Goal: Transaction & Acquisition: Purchase product/service

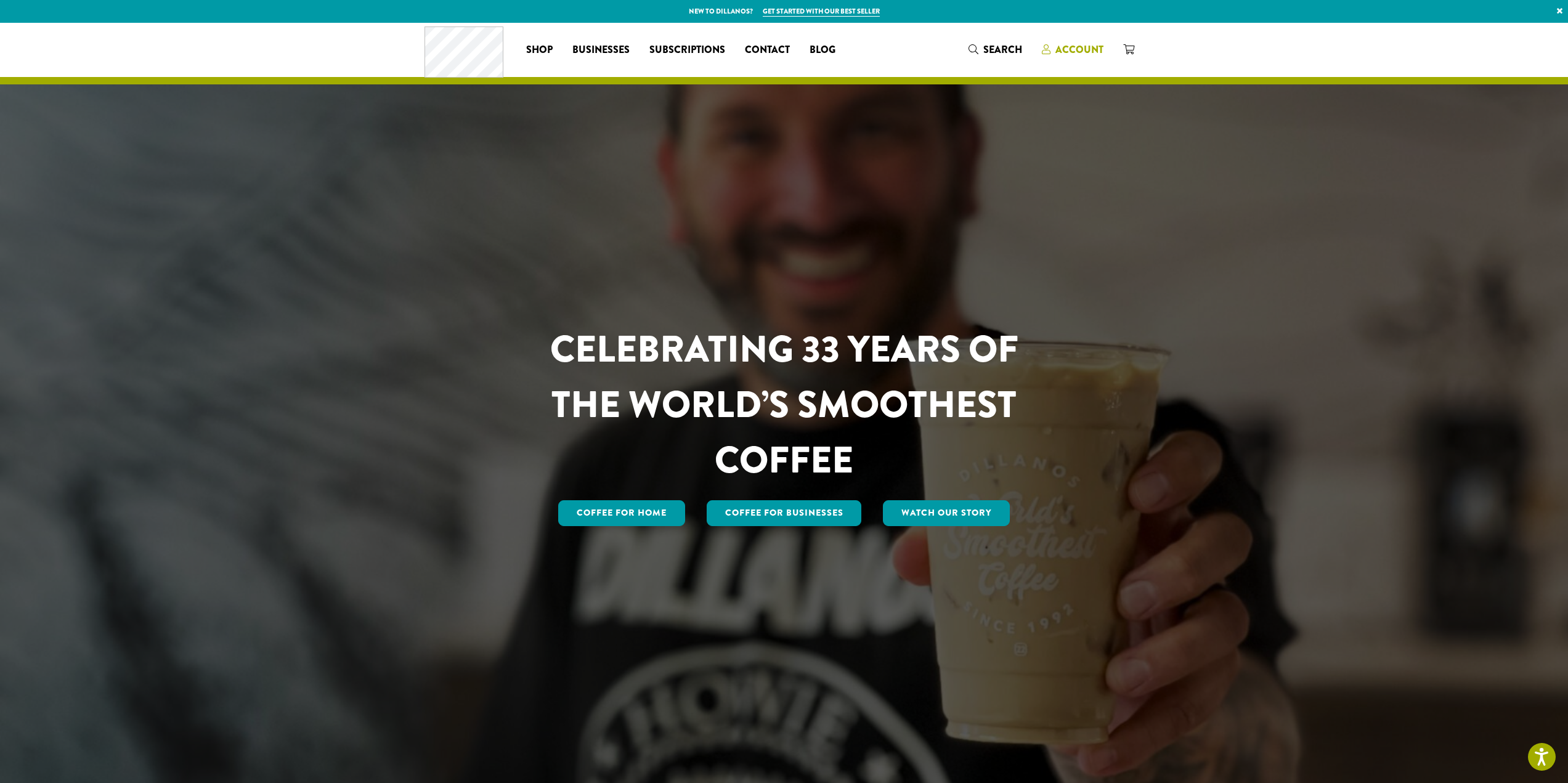
click at [1073, 48] on span "Account" at bounding box center [1079, 49] width 48 height 14
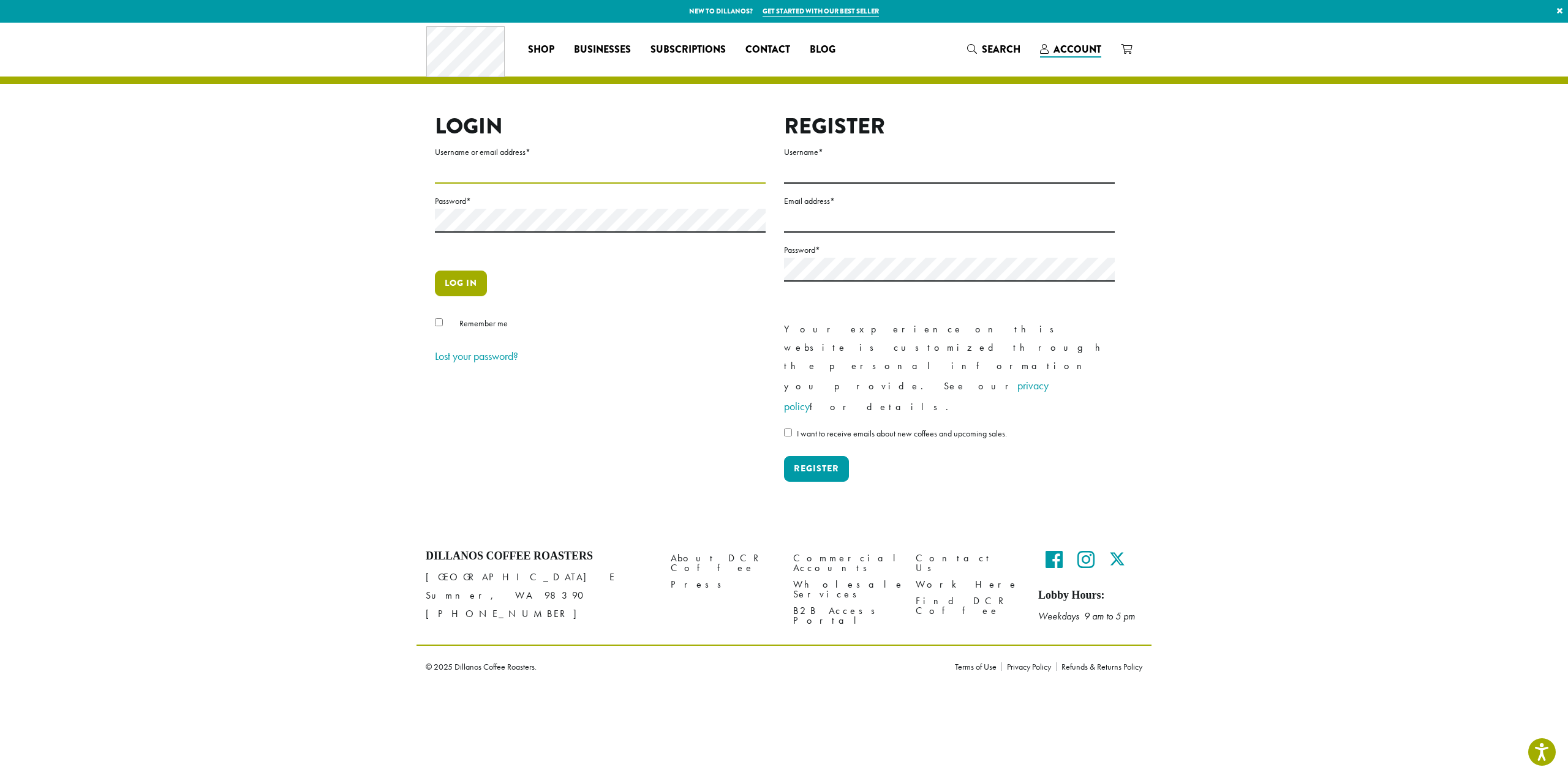
type input "**********"
click at [456, 282] on button "Log in" at bounding box center [461, 284] width 52 height 26
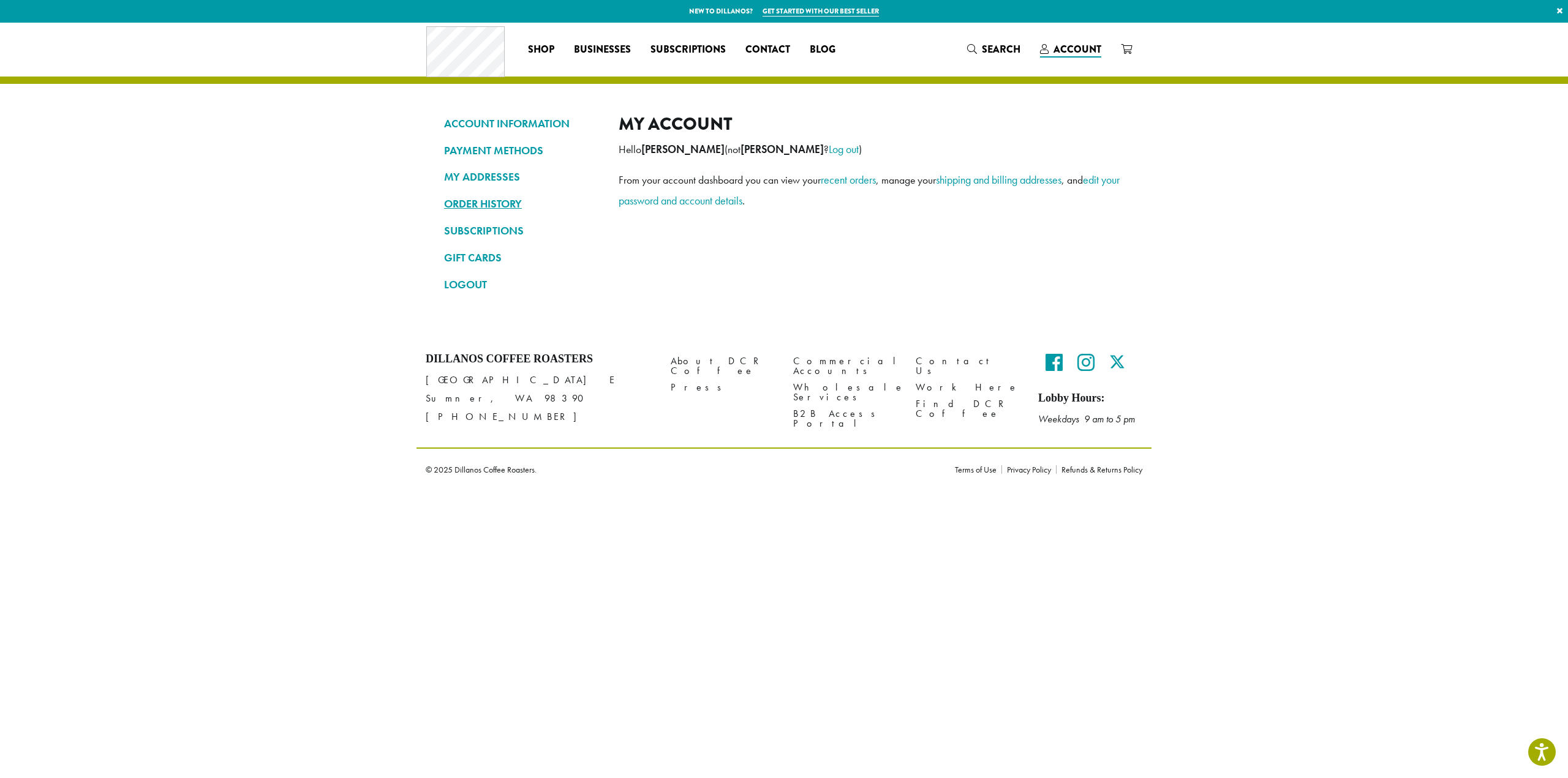
click at [463, 202] on link "ORDER HISTORY" at bounding box center [522, 203] width 156 height 21
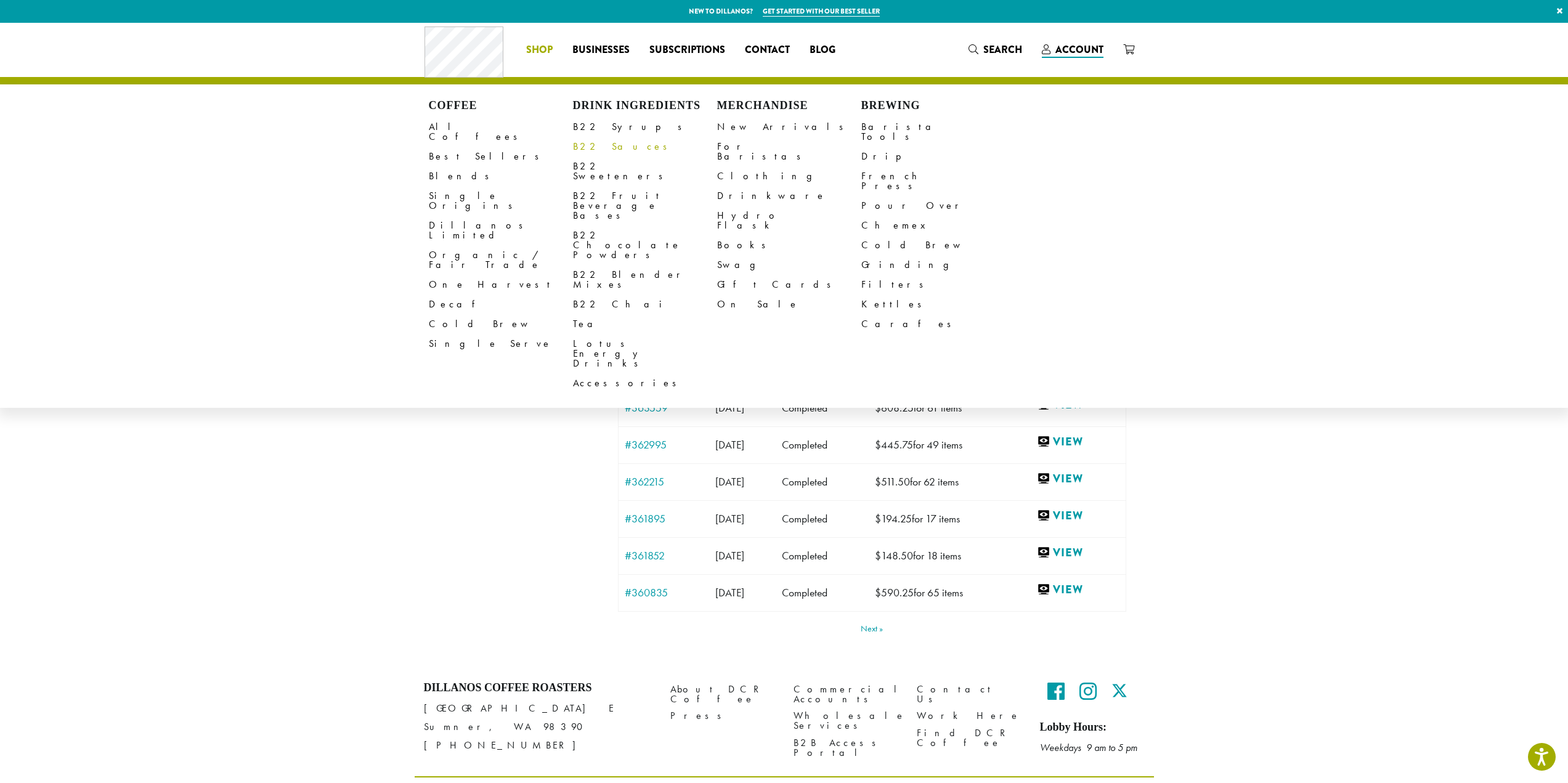
click at [601, 142] on link "B22 Sauces" at bounding box center [644, 146] width 144 height 20
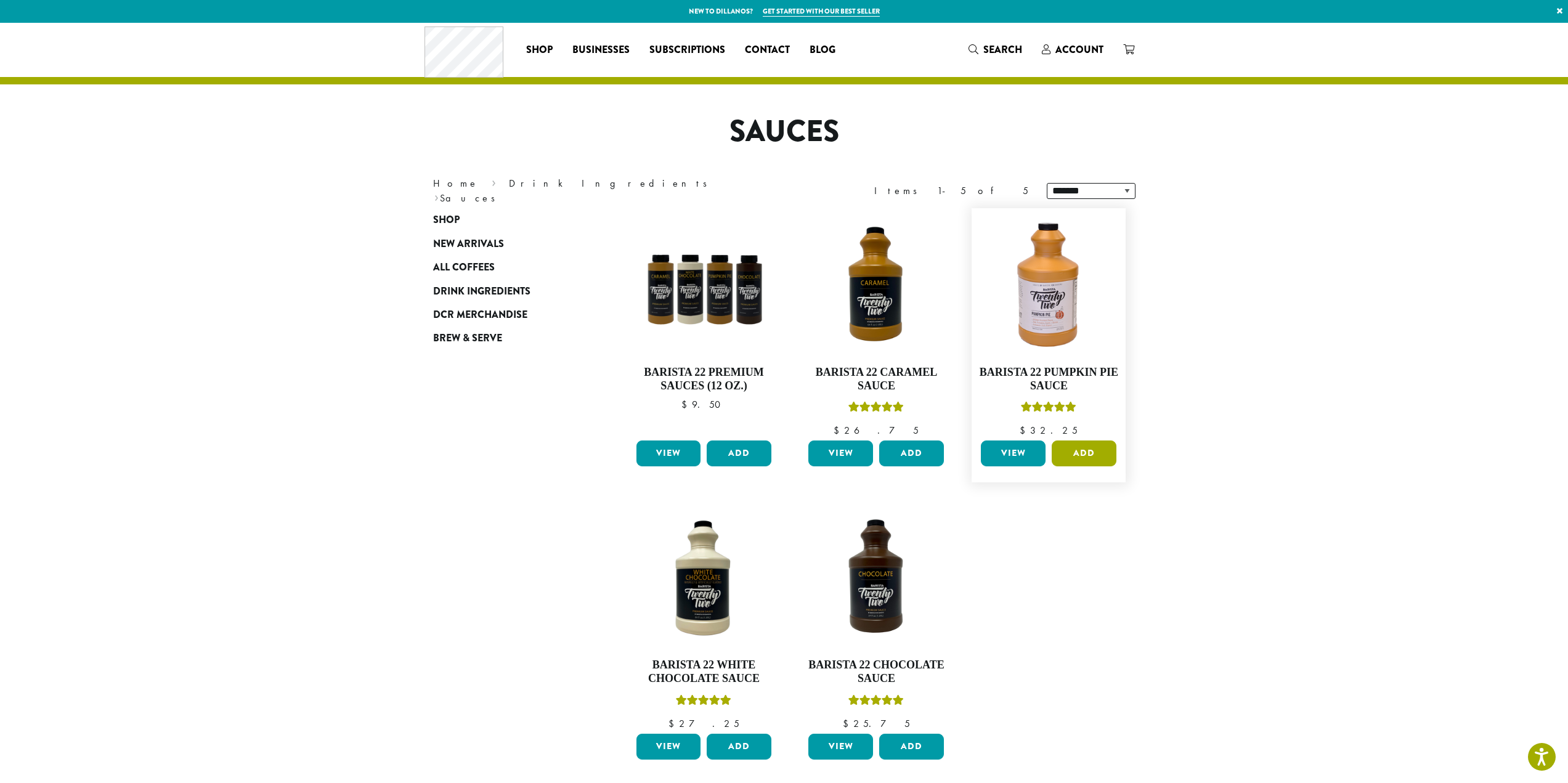
click at [1083, 453] on button "Add" at bounding box center [1085, 454] width 65 height 26
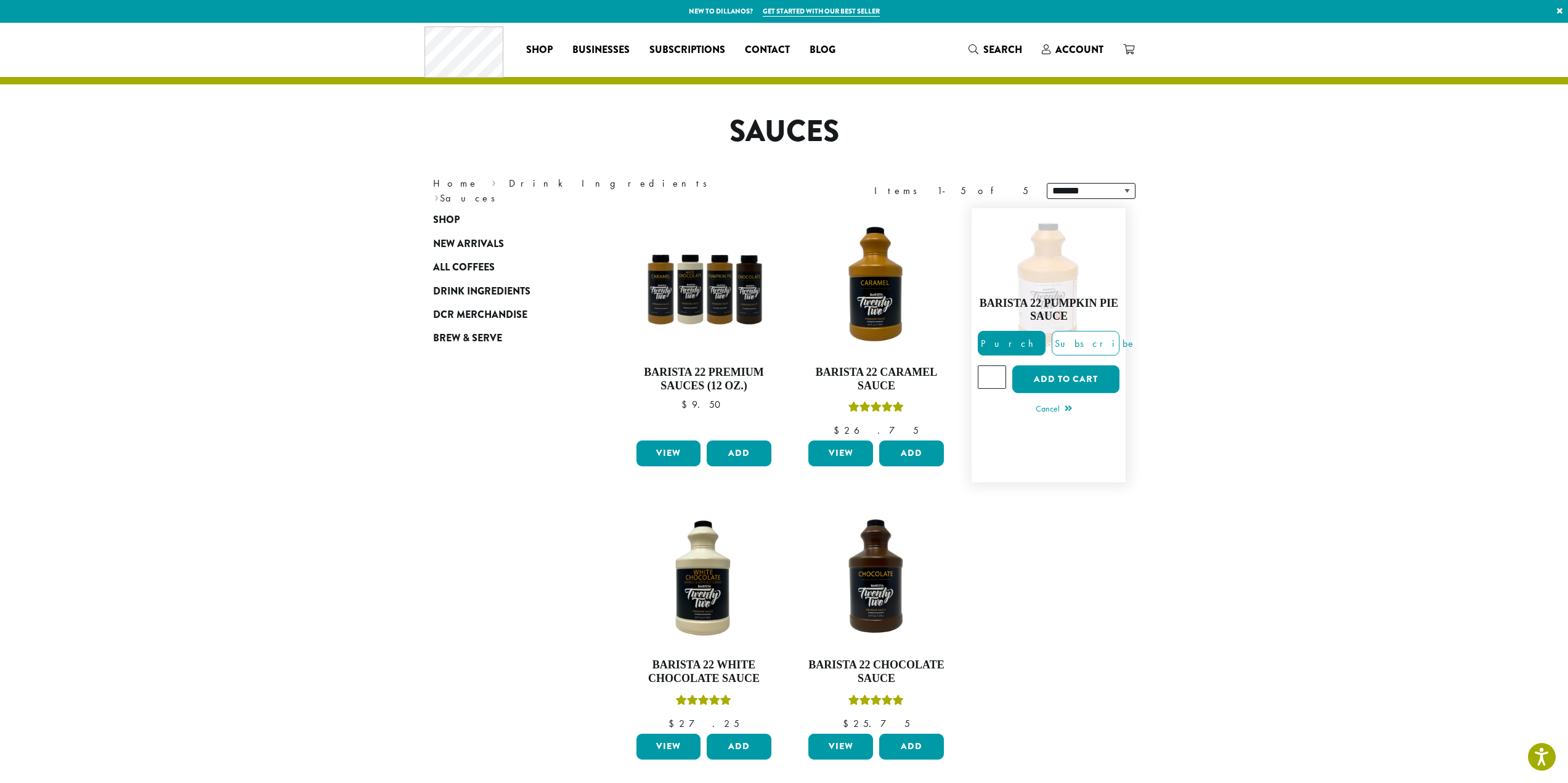
type input "*"
click at [995, 374] on input "*" at bounding box center [992, 377] width 28 height 23
click at [1063, 378] on button "Add to cart" at bounding box center [1065, 379] width 107 height 28
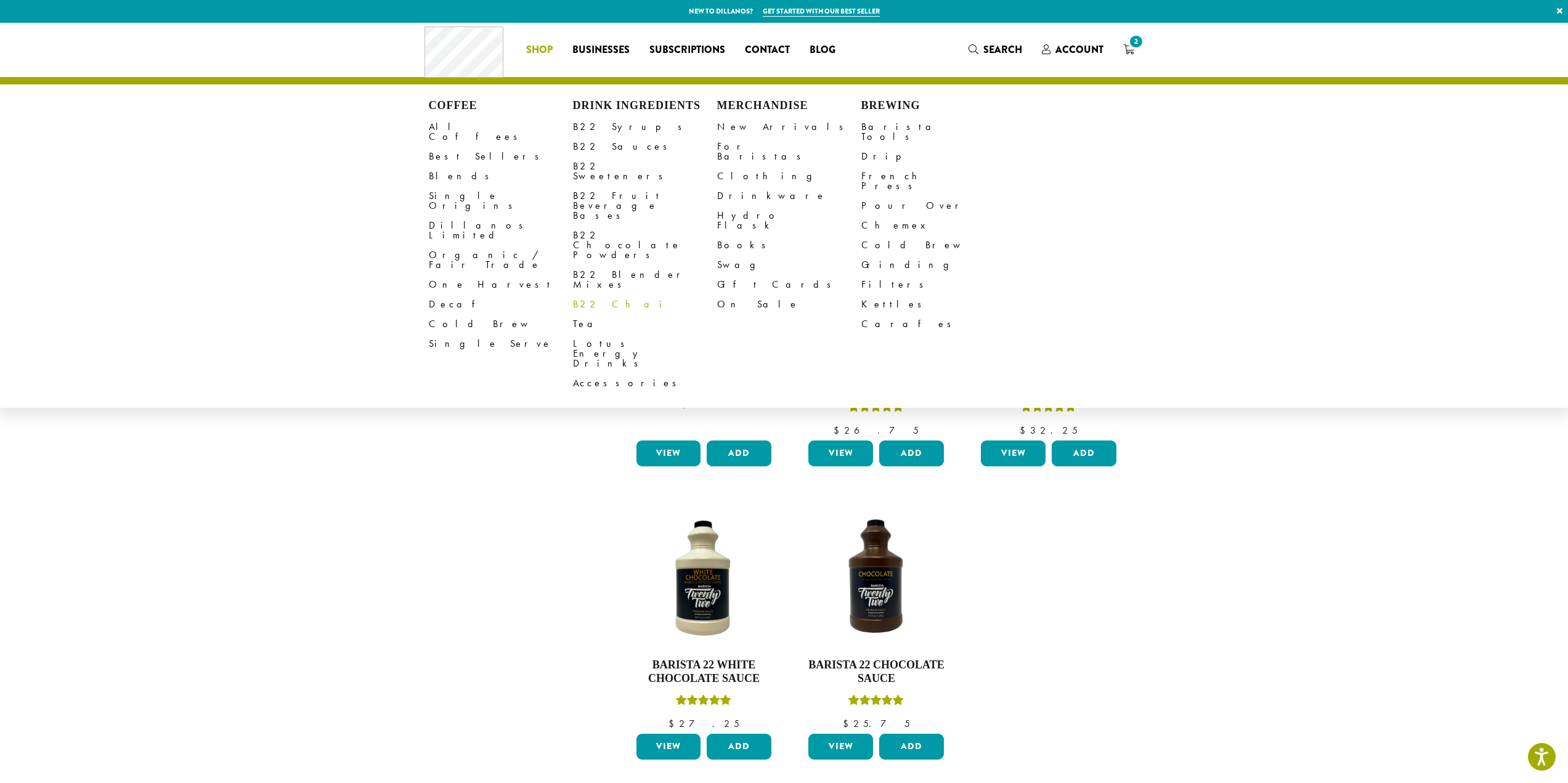
click at [587, 295] on link "B22 Chai" at bounding box center [644, 304] width 144 height 20
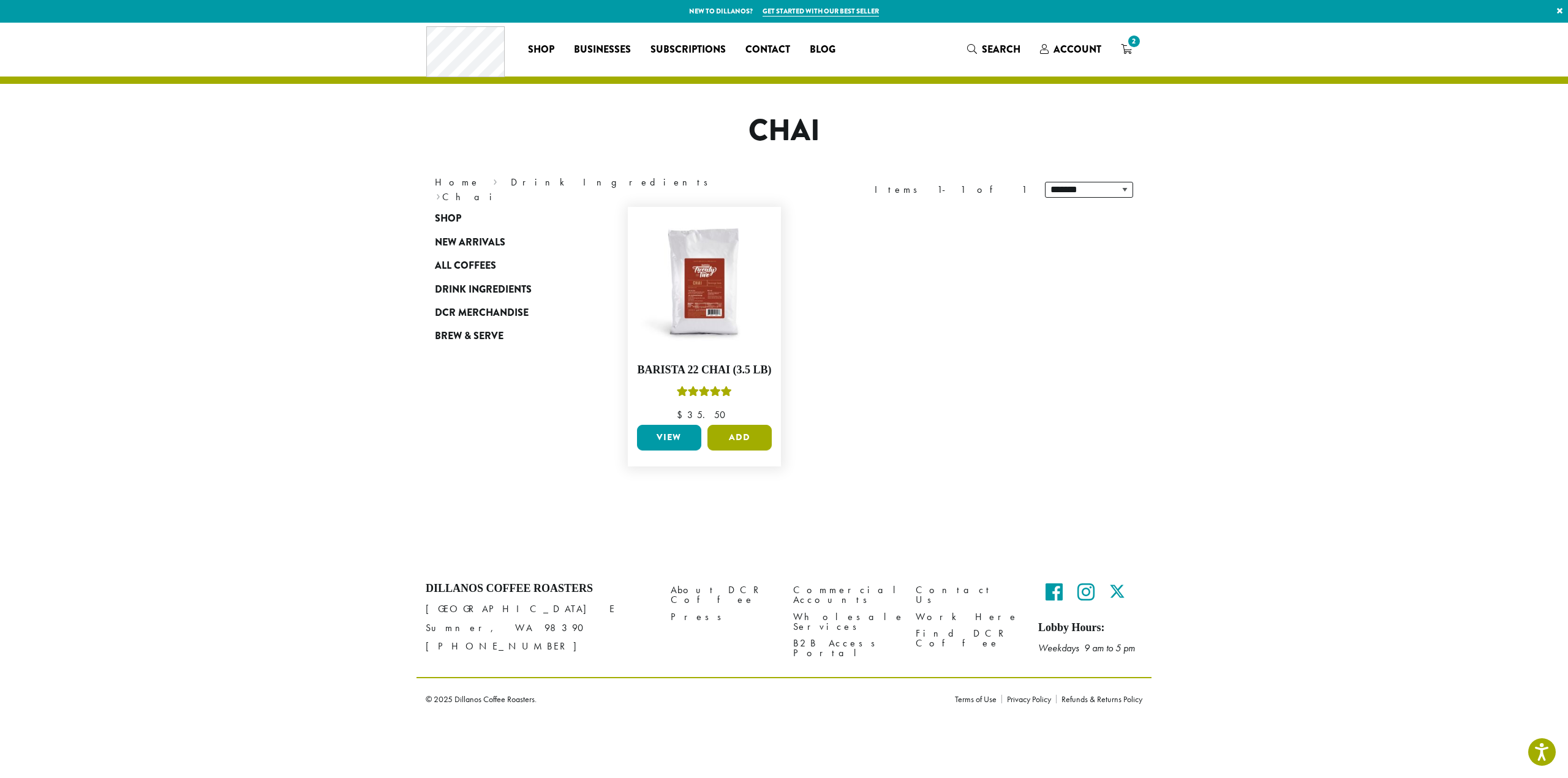
click at [740, 432] on button "Add" at bounding box center [740, 438] width 65 height 26
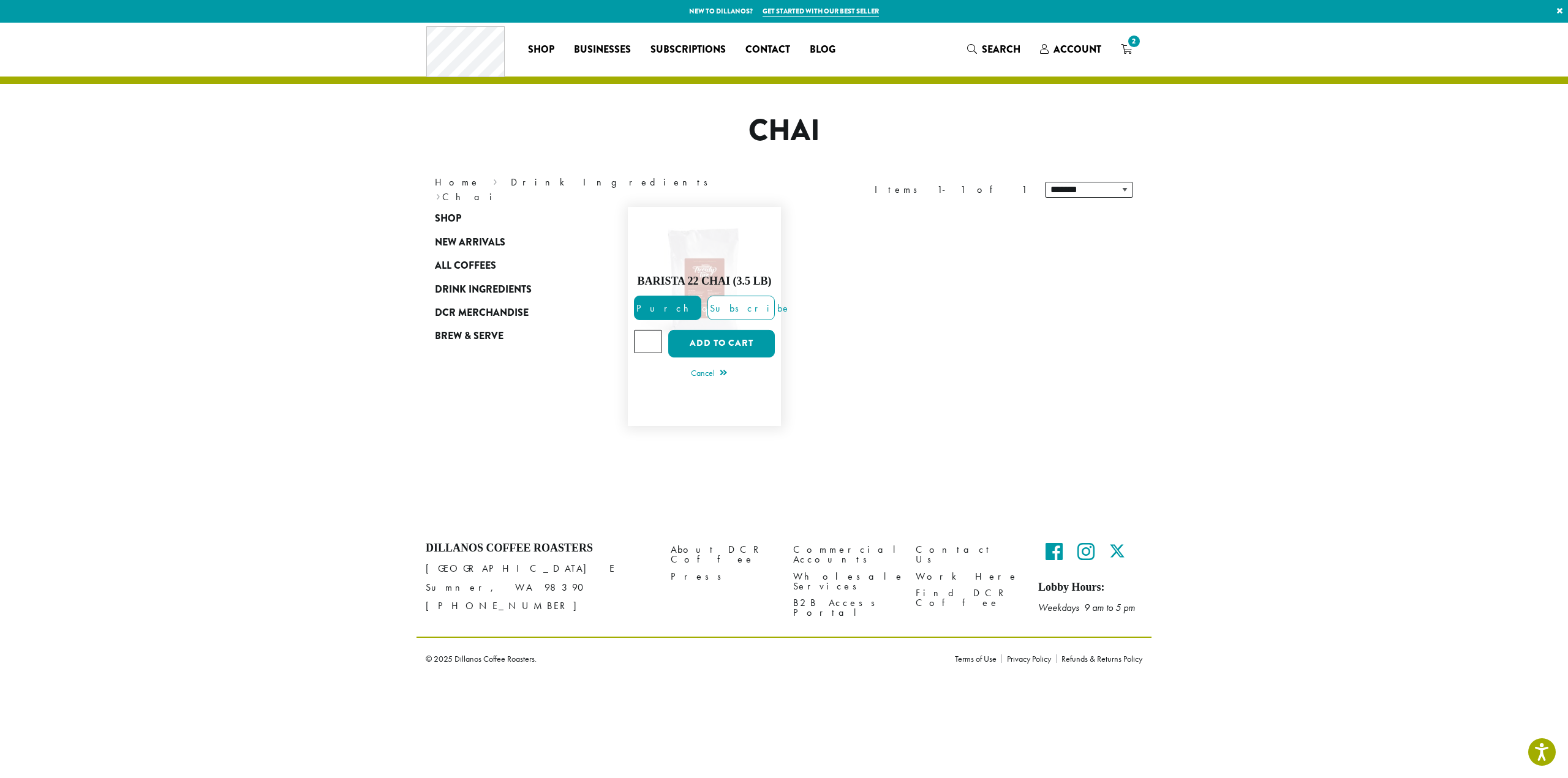
click at [652, 338] on input "*" at bounding box center [648, 341] width 28 height 23
click at [651, 337] on input "*" at bounding box center [648, 341] width 28 height 23
type input "*"
click at [651, 337] on input "*" at bounding box center [648, 341] width 28 height 23
click at [710, 337] on button "Add to cart" at bounding box center [721, 344] width 106 height 28
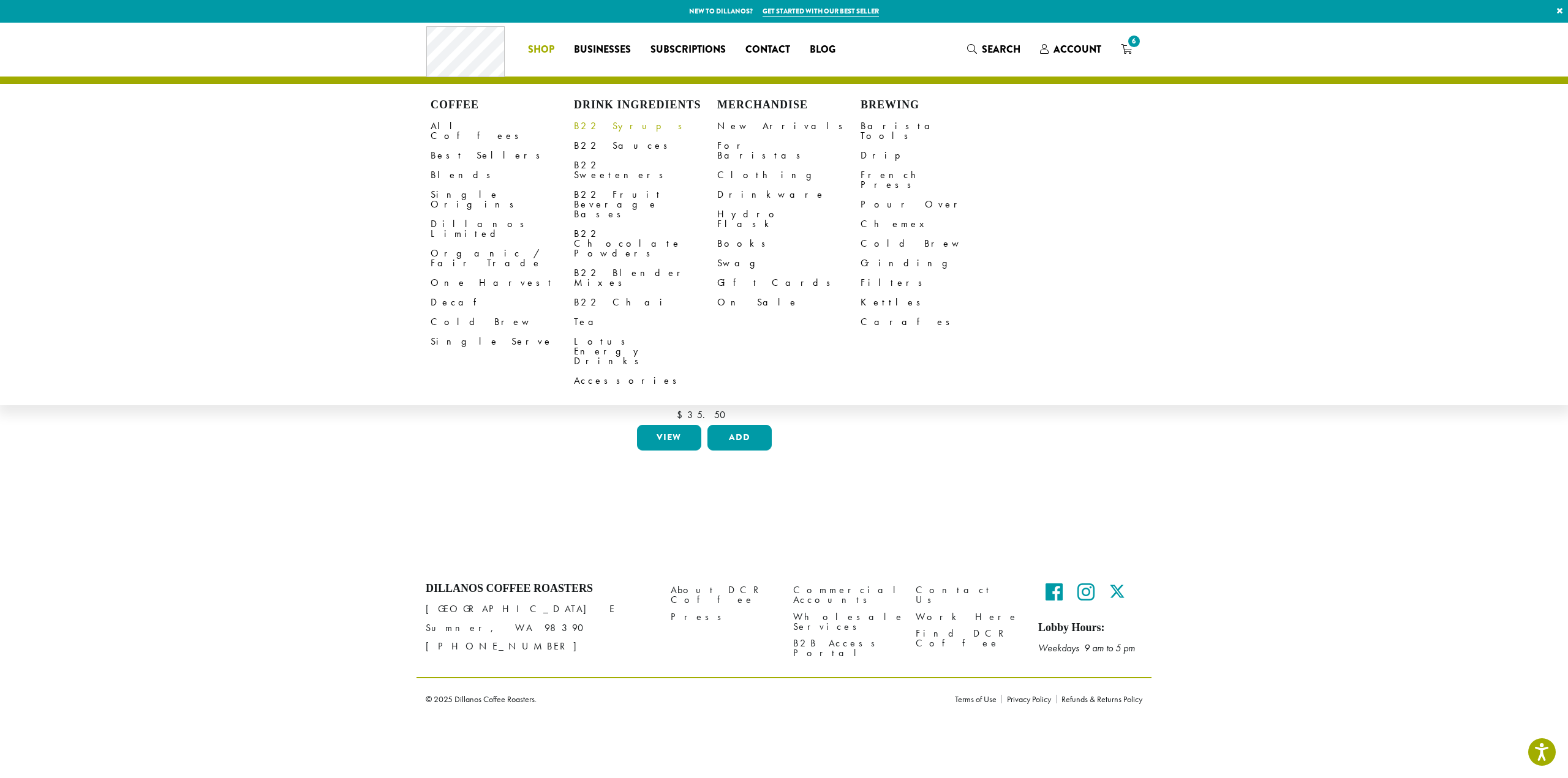
click at [601, 123] on link "B22 Syrups" at bounding box center [645, 126] width 143 height 19
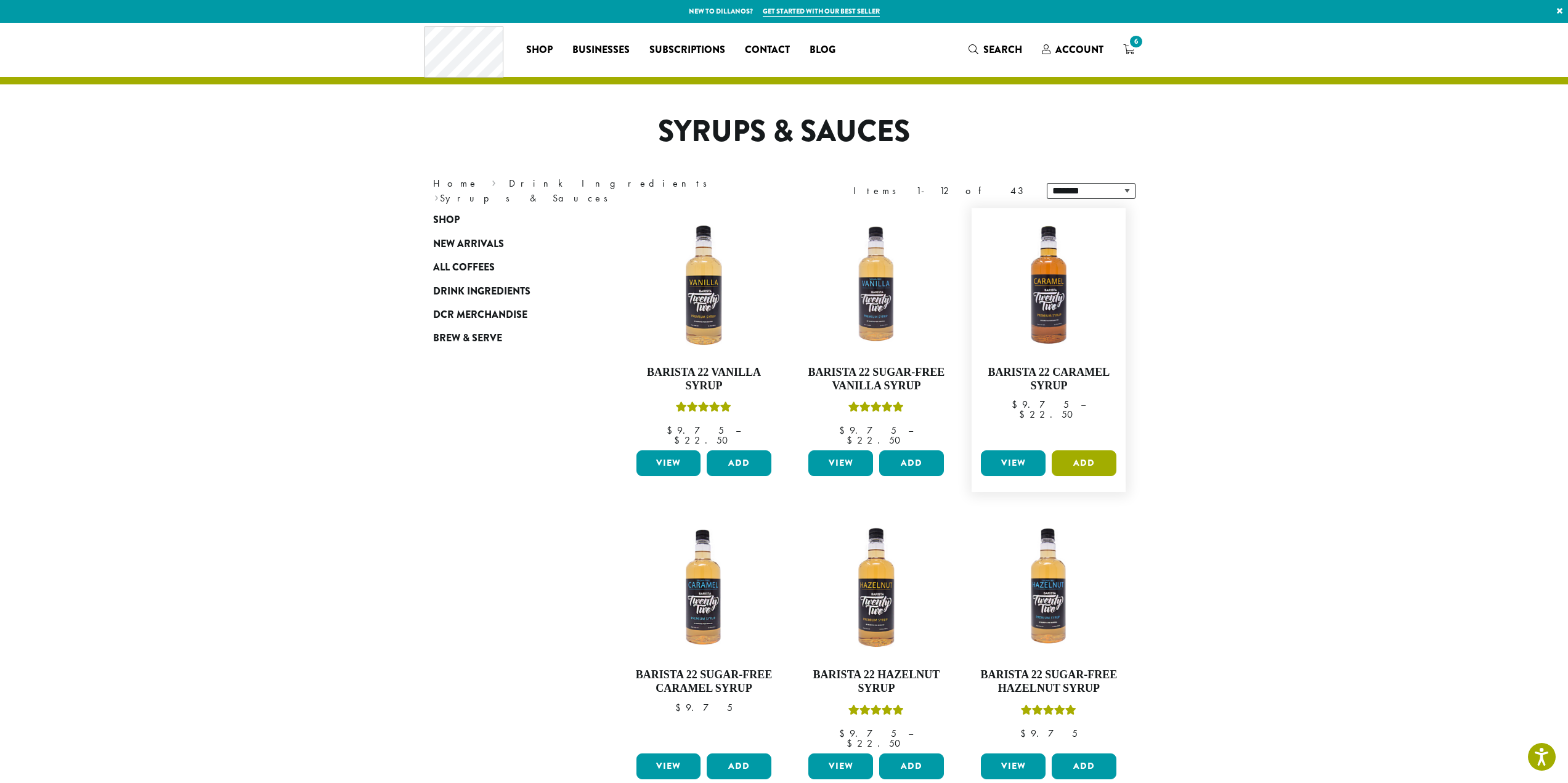
click at [1087, 453] on button "Add" at bounding box center [1085, 464] width 65 height 26
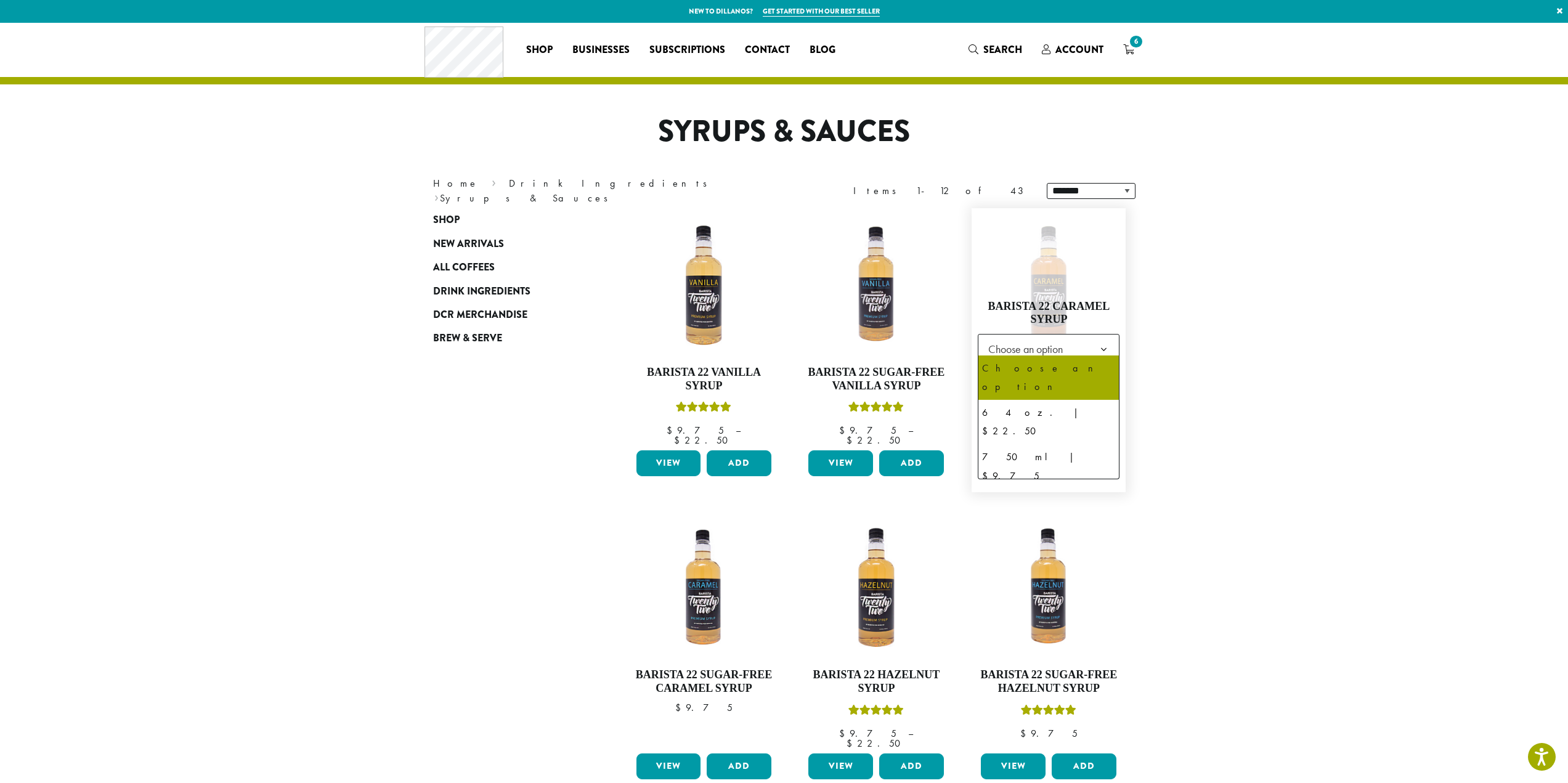
click at [1100, 344] on b at bounding box center [1103, 350] width 30 height 30
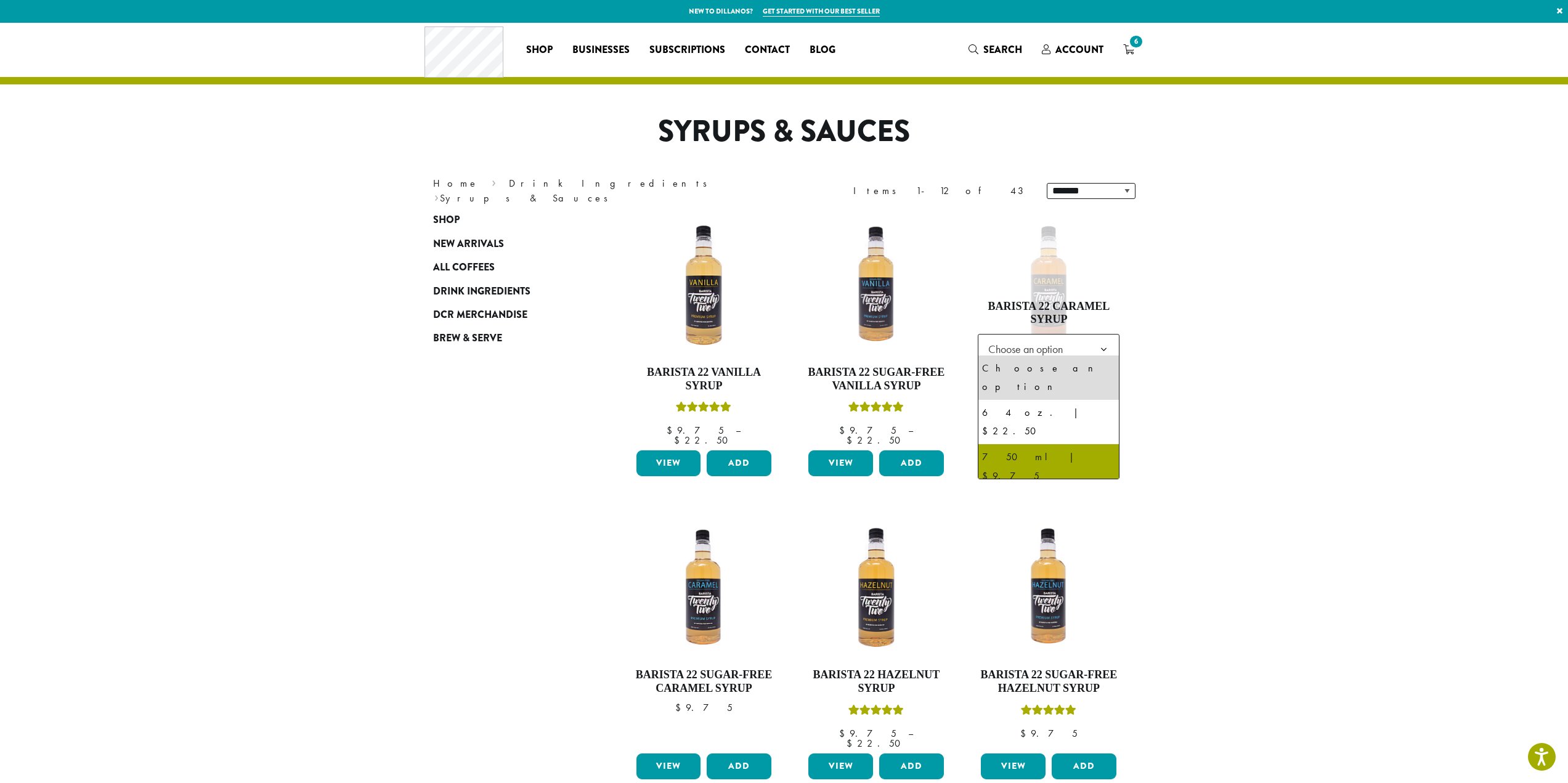
select select "******"
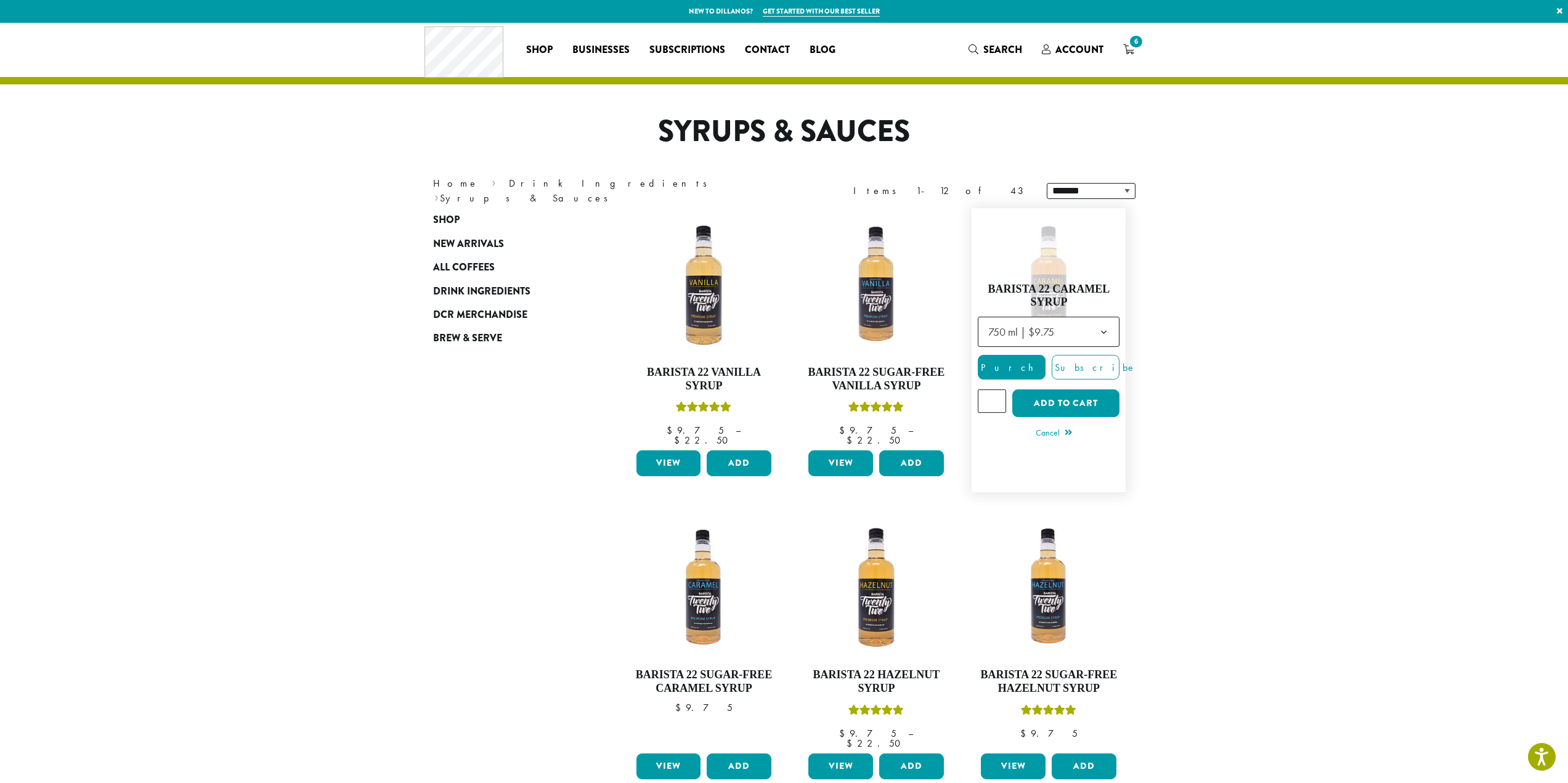
click at [995, 395] on input "*" at bounding box center [992, 401] width 28 height 23
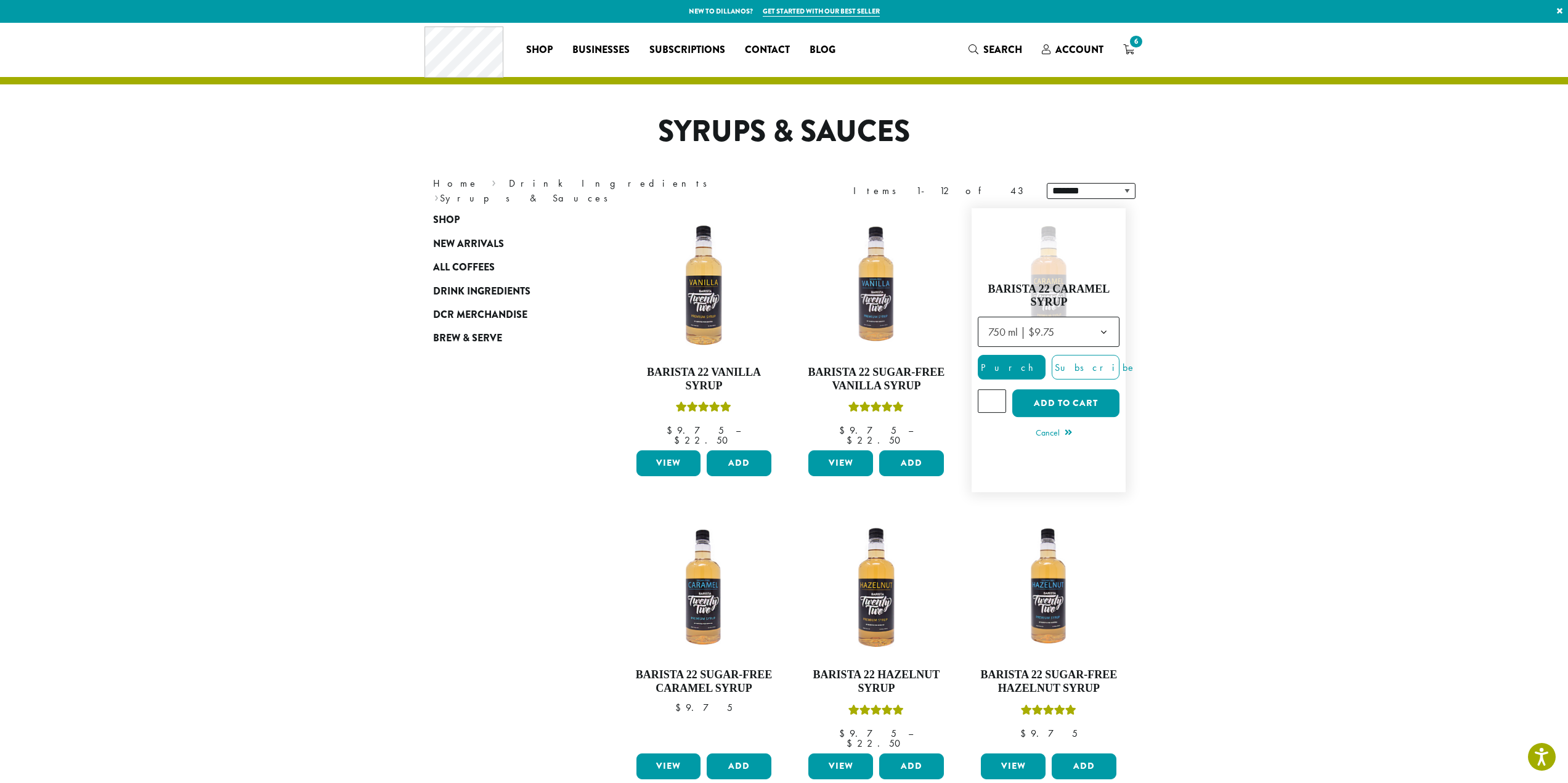
click at [995, 395] on input "*" at bounding box center [992, 401] width 28 height 23
type input "**"
click at [995, 395] on input "**" at bounding box center [992, 401] width 28 height 23
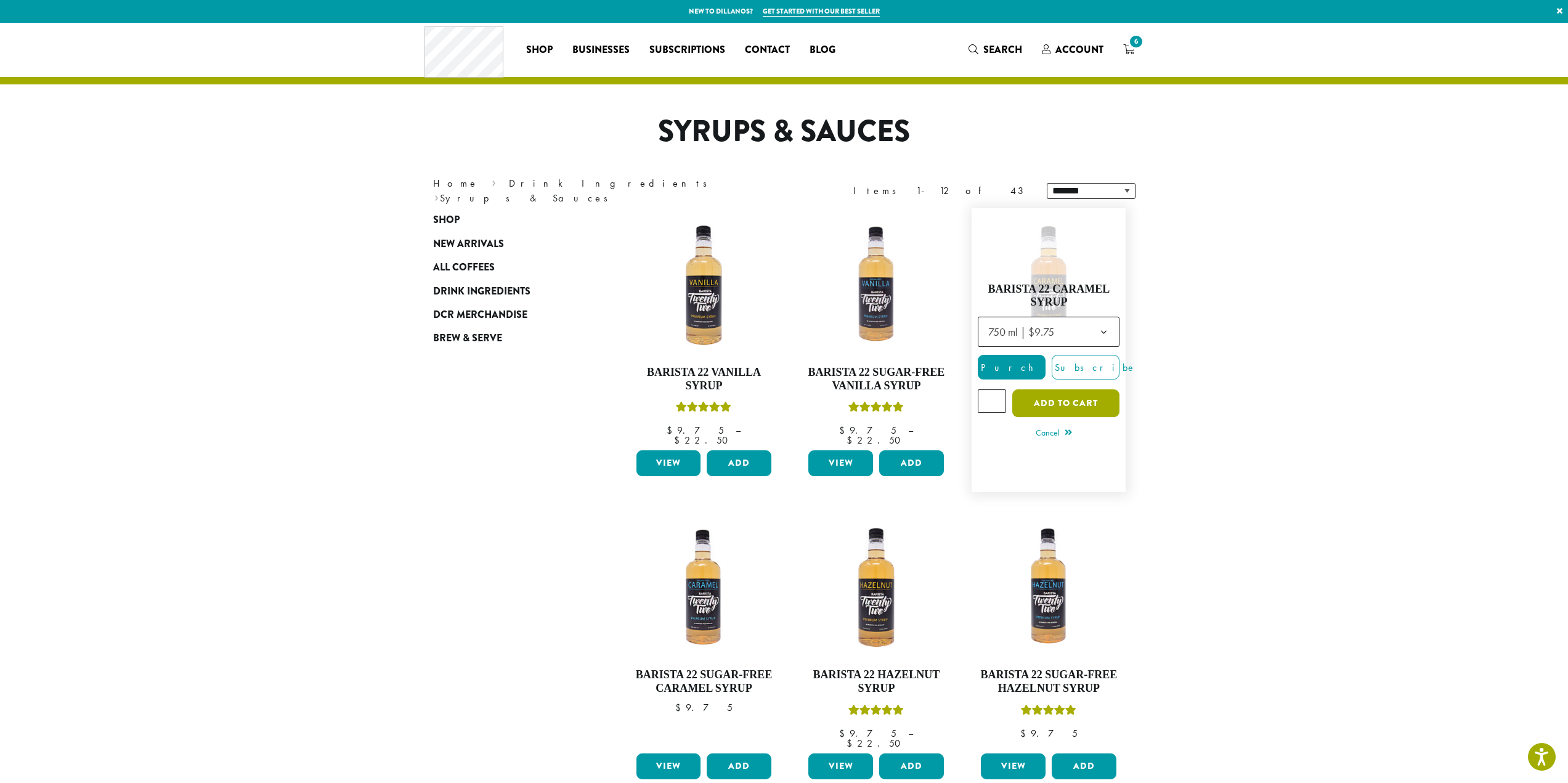
click at [1077, 398] on button "Add to cart" at bounding box center [1065, 404] width 107 height 28
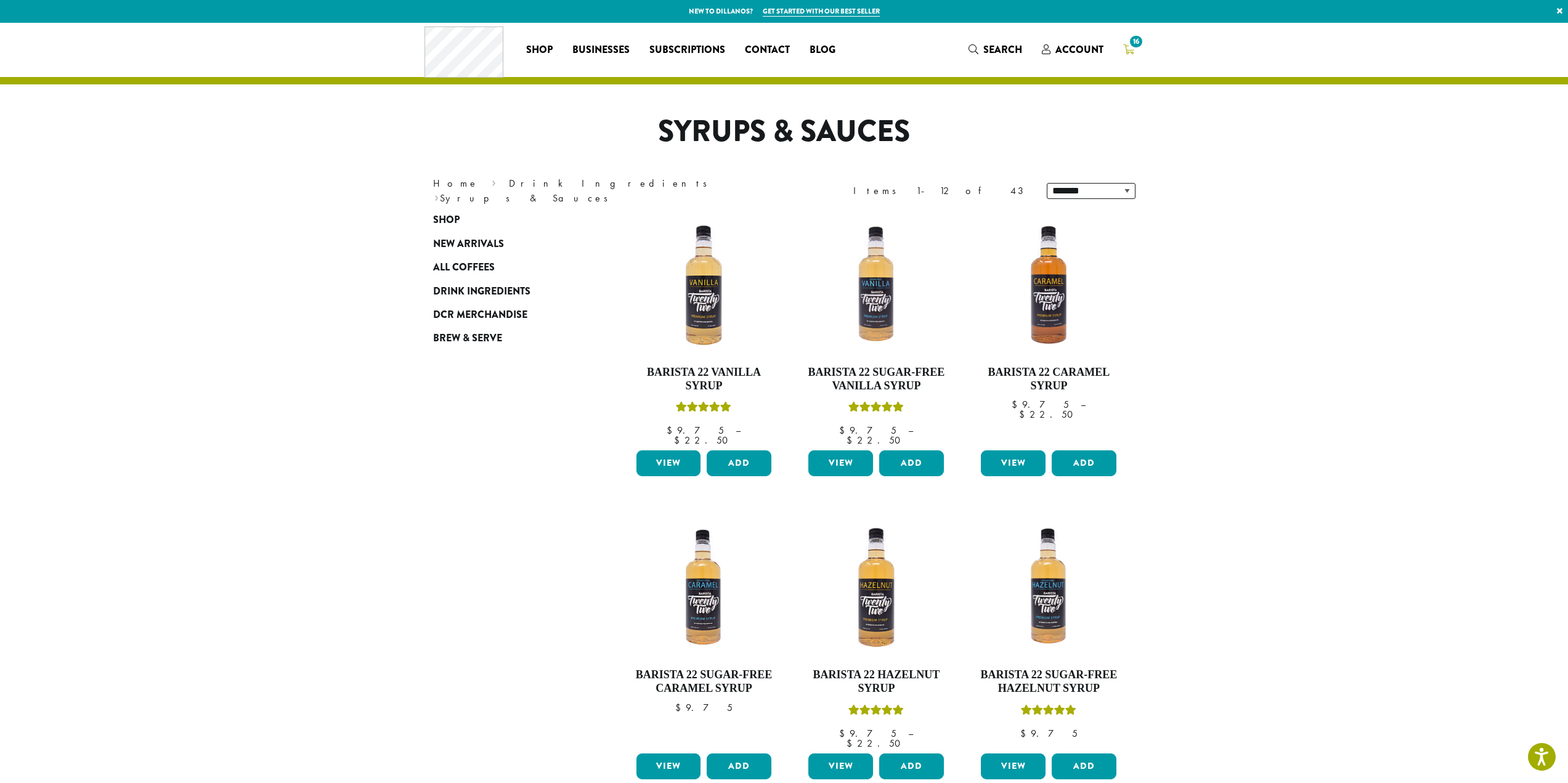
click at [1126, 48] on icon "16" at bounding box center [1128, 49] width 11 height 10
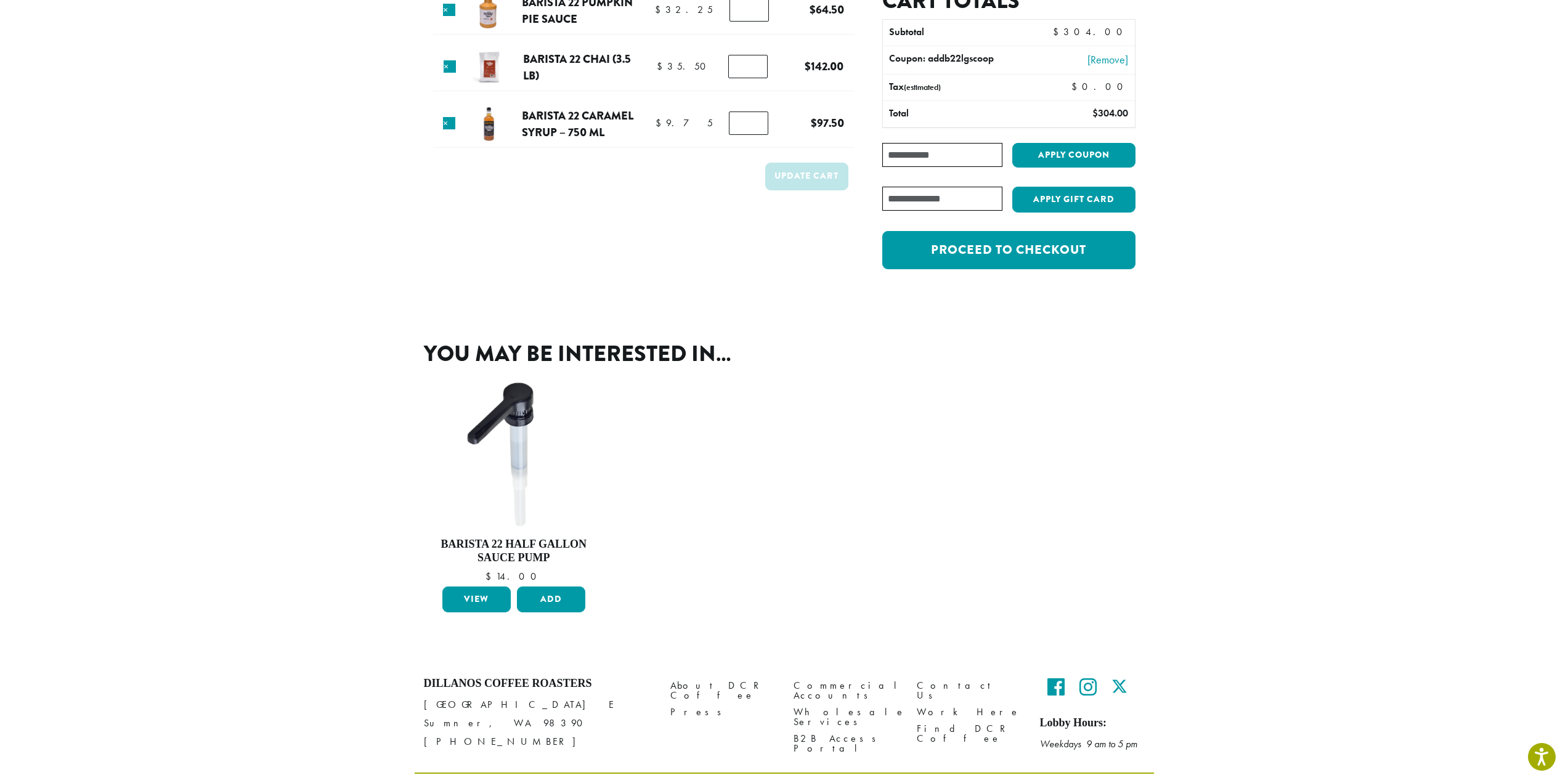
scroll to position [159, 0]
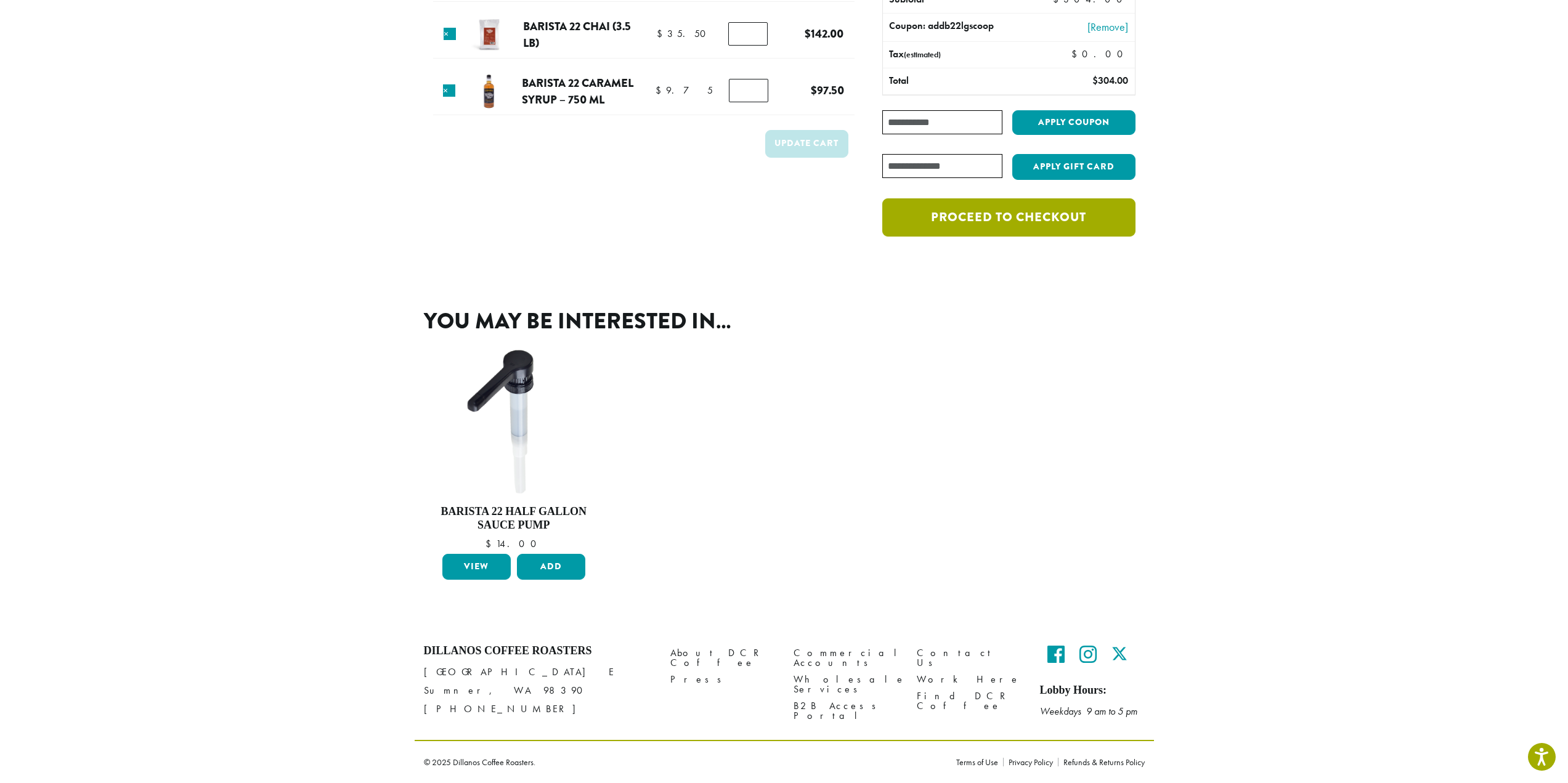
click at [1032, 221] on link "Proceed to checkout" at bounding box center [1008, 217] width 253 height 38
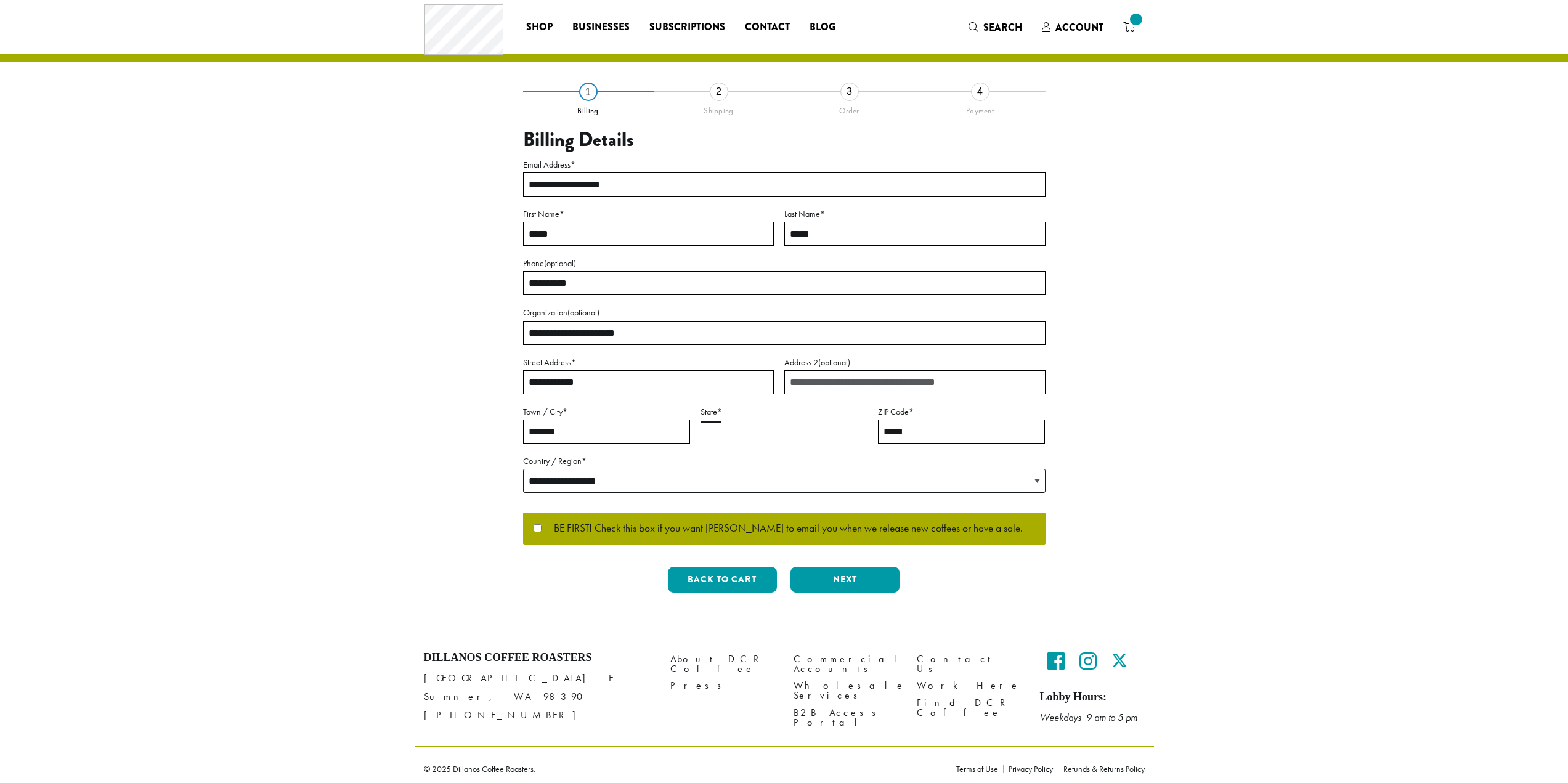
select select "**"
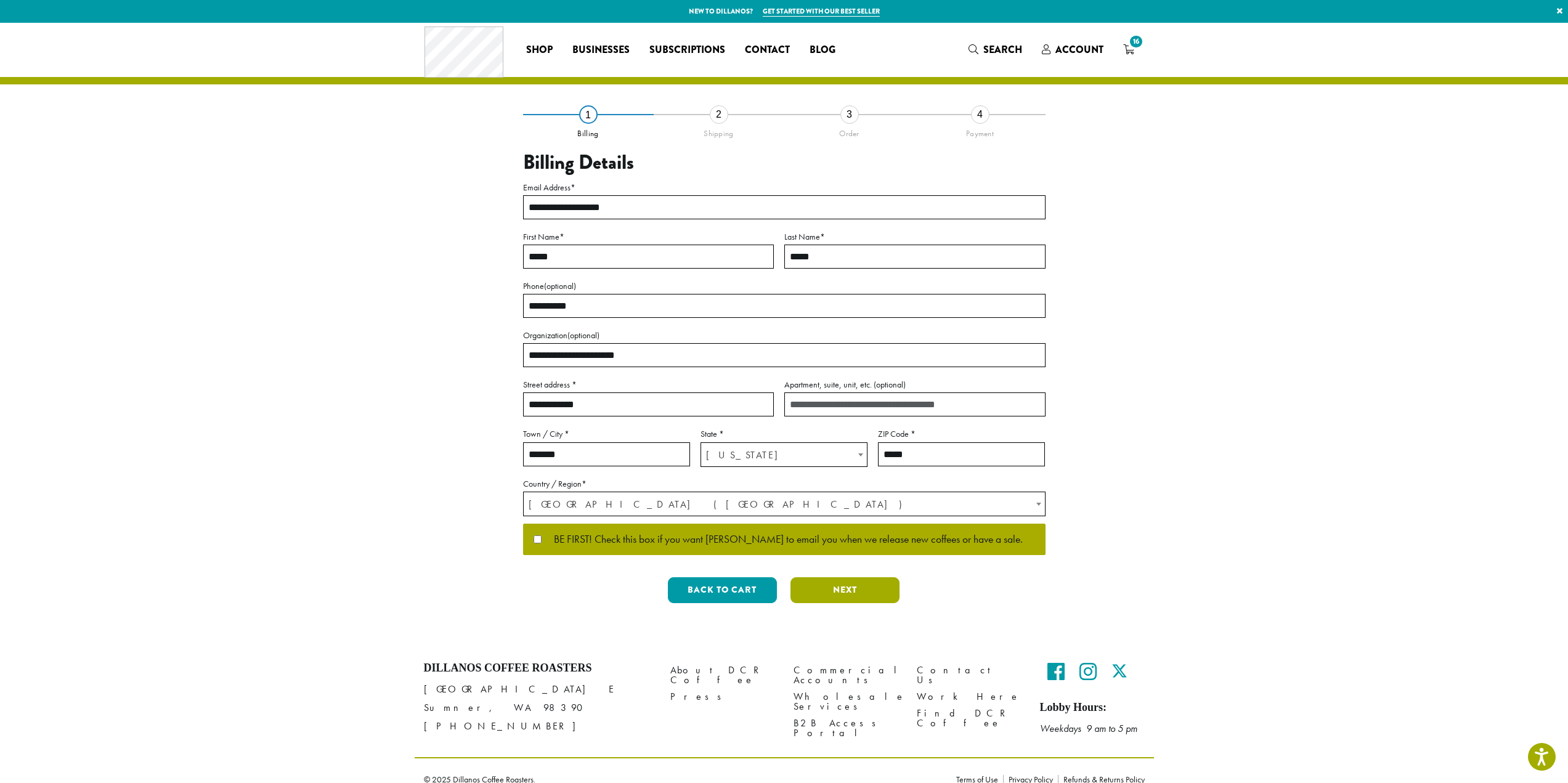
click at [838, 588] on button "Next" at bounding box center [844, 591] width 109 height 26
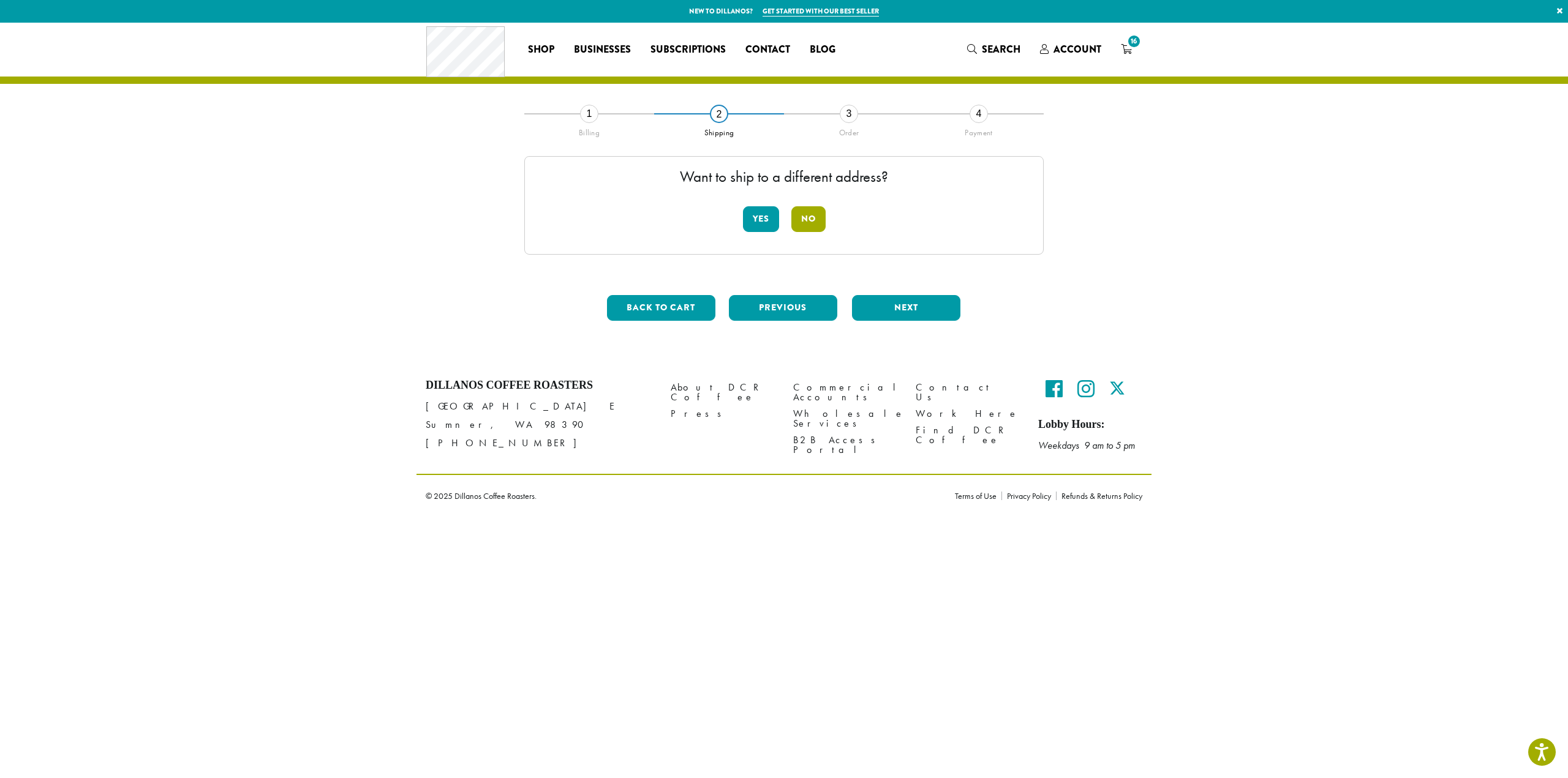
click at [808, 216] on button "No" at bounding box center [808, 219] width 34 height 26
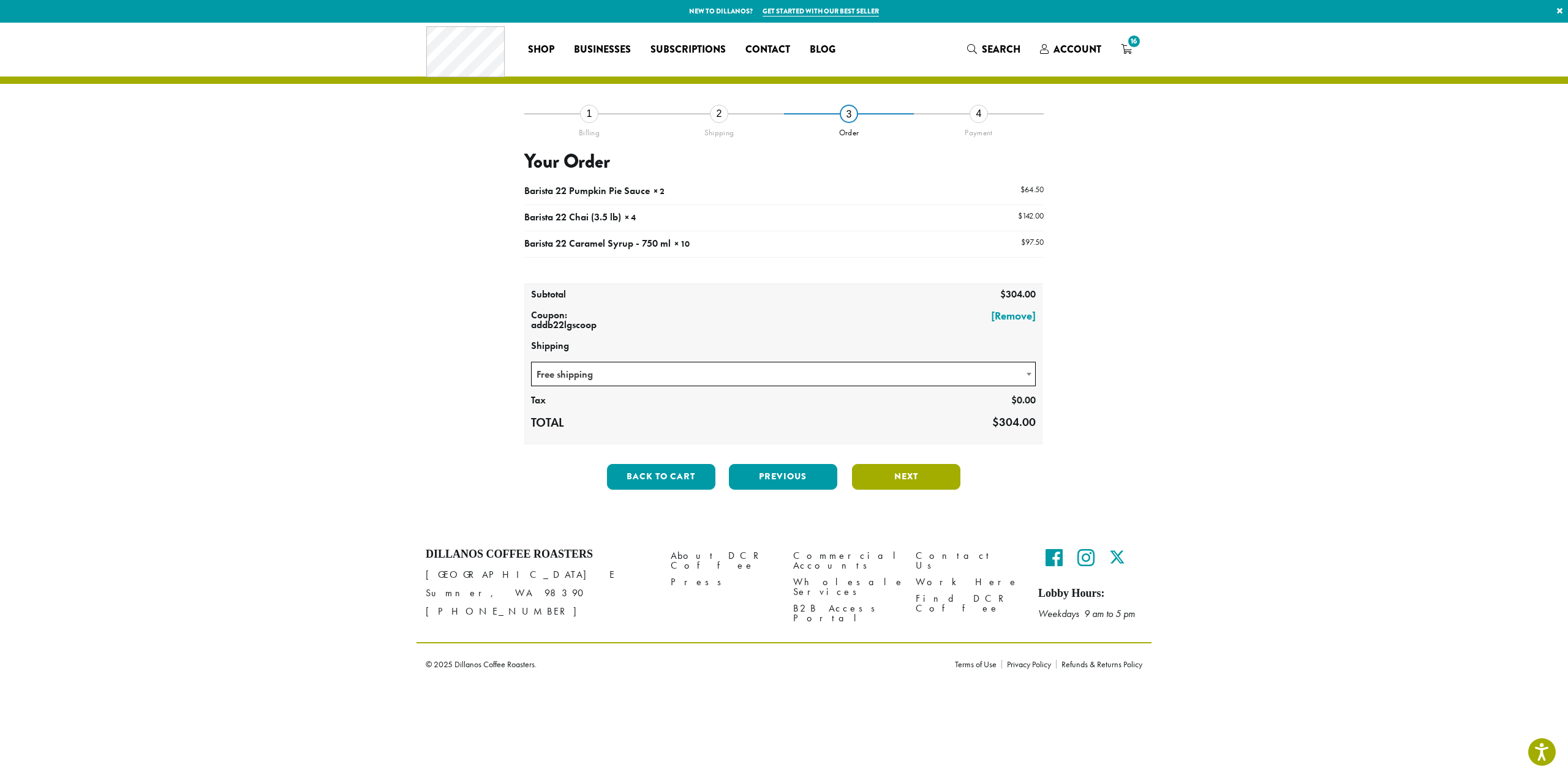
click at [911, 478] on button "Next" at bounding box center [906, 477] width 108 height 26
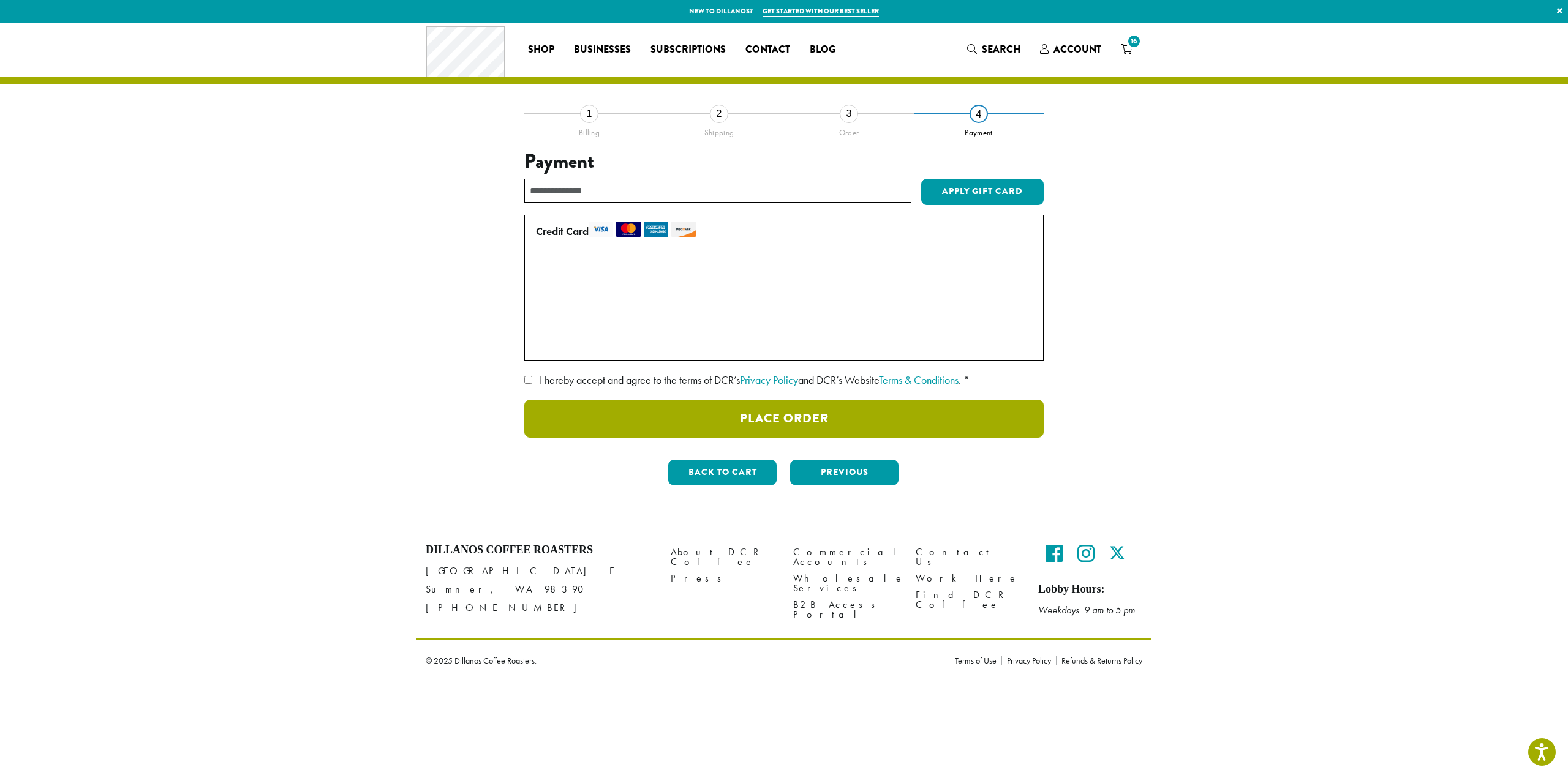
click at [796, 419] on button "Place Order" at bounding box center [784, 419] width 519 height 38
